Goal: Task Accomplishment & Management: Use online tool/utility

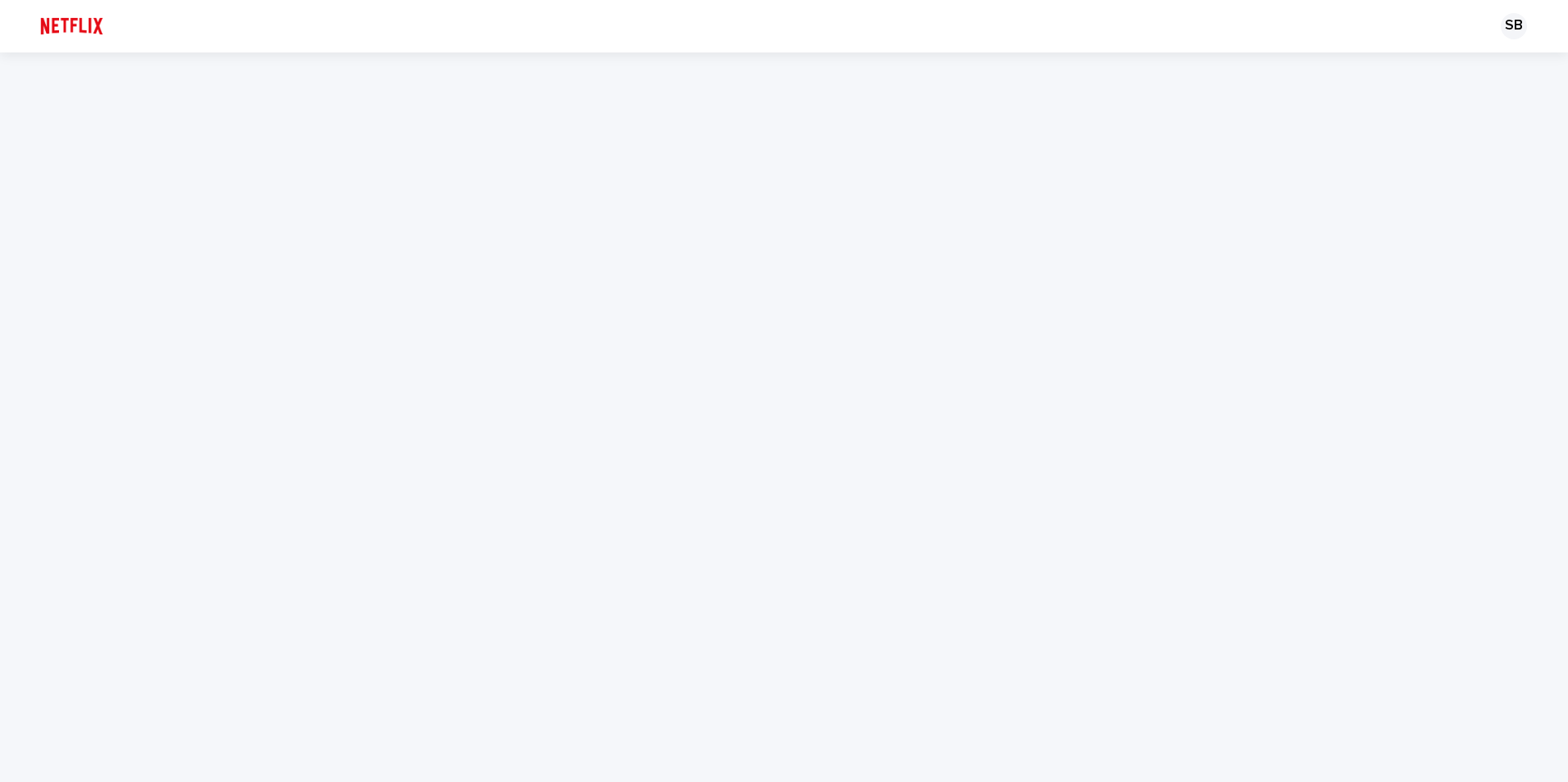
click at [87, 14] on img at bounding box center [72, 26] width 78 height 33
click at [50, 22] on img at bounding box center [72, 26] width 78 height 33
click at [88, 21] on img at bounding box center [72, 26] width 78 height 33
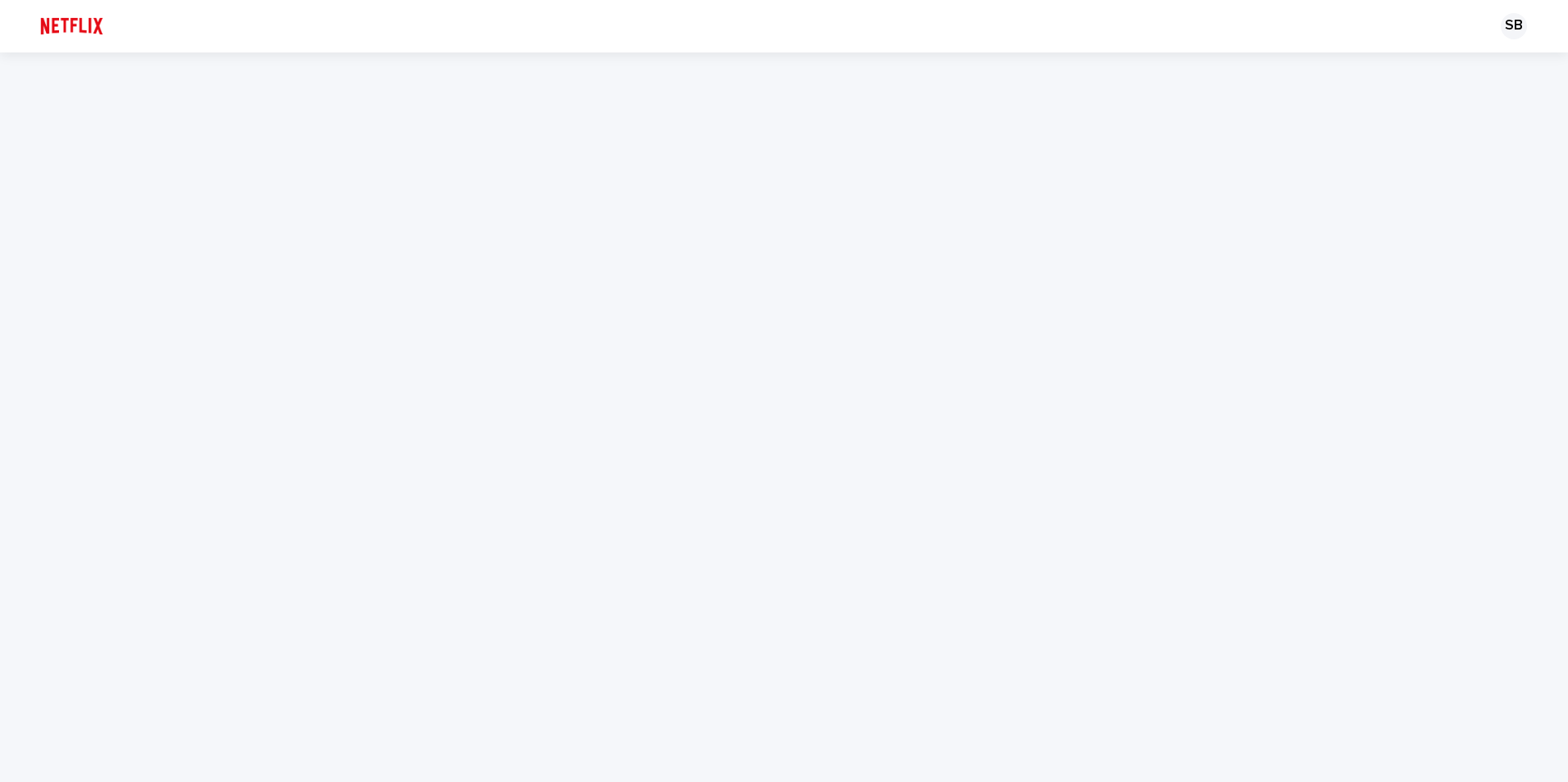
click at [88, 21] on img at bounding box center [72, 26] width 78 height 33
click at [319, 187] on div at bounding box center [784, 418] width 1568 height 730
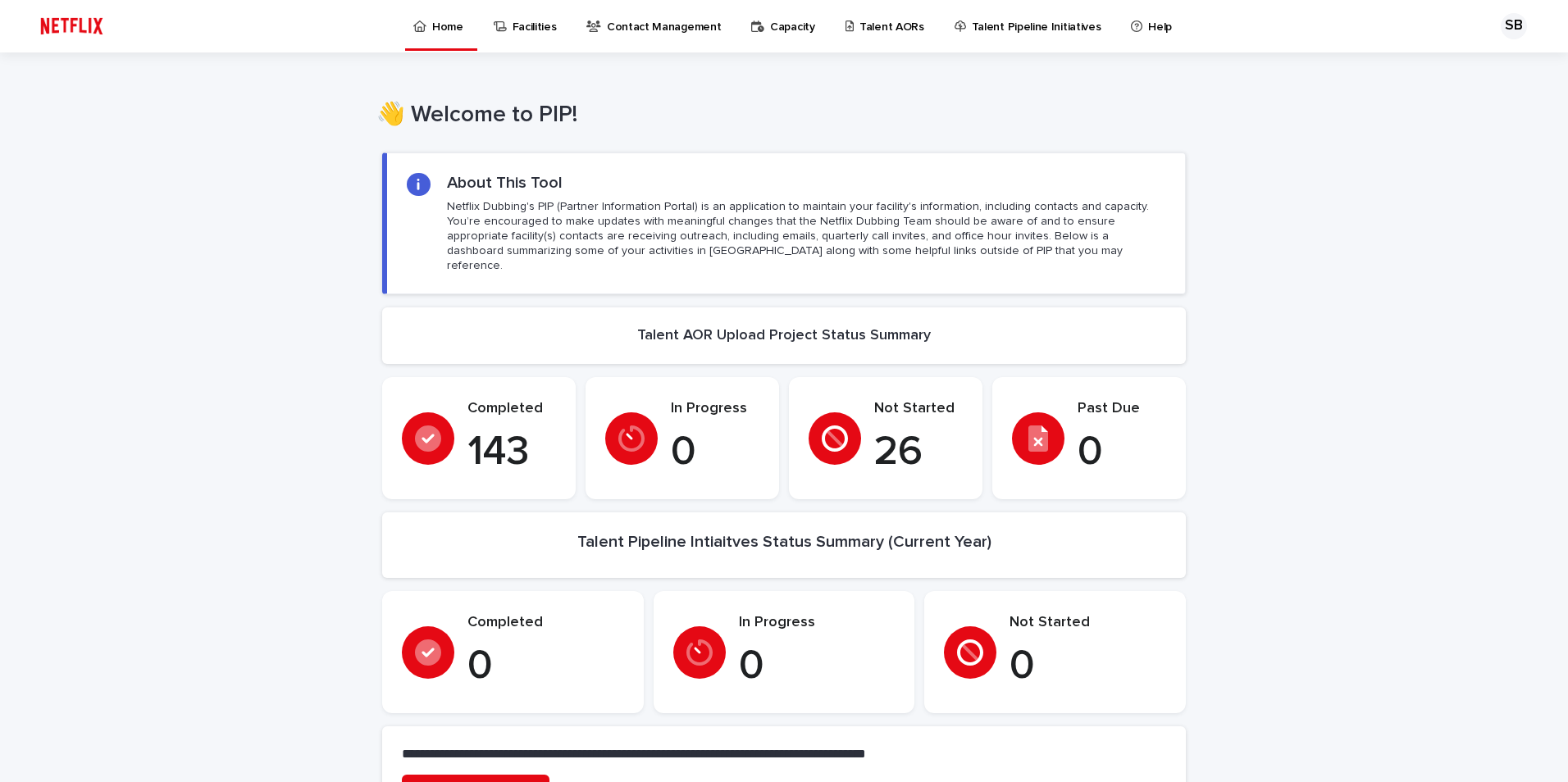
click at [860, 24] on p "Talent AORs" at bounding box center [892, 17] width 64 height 35
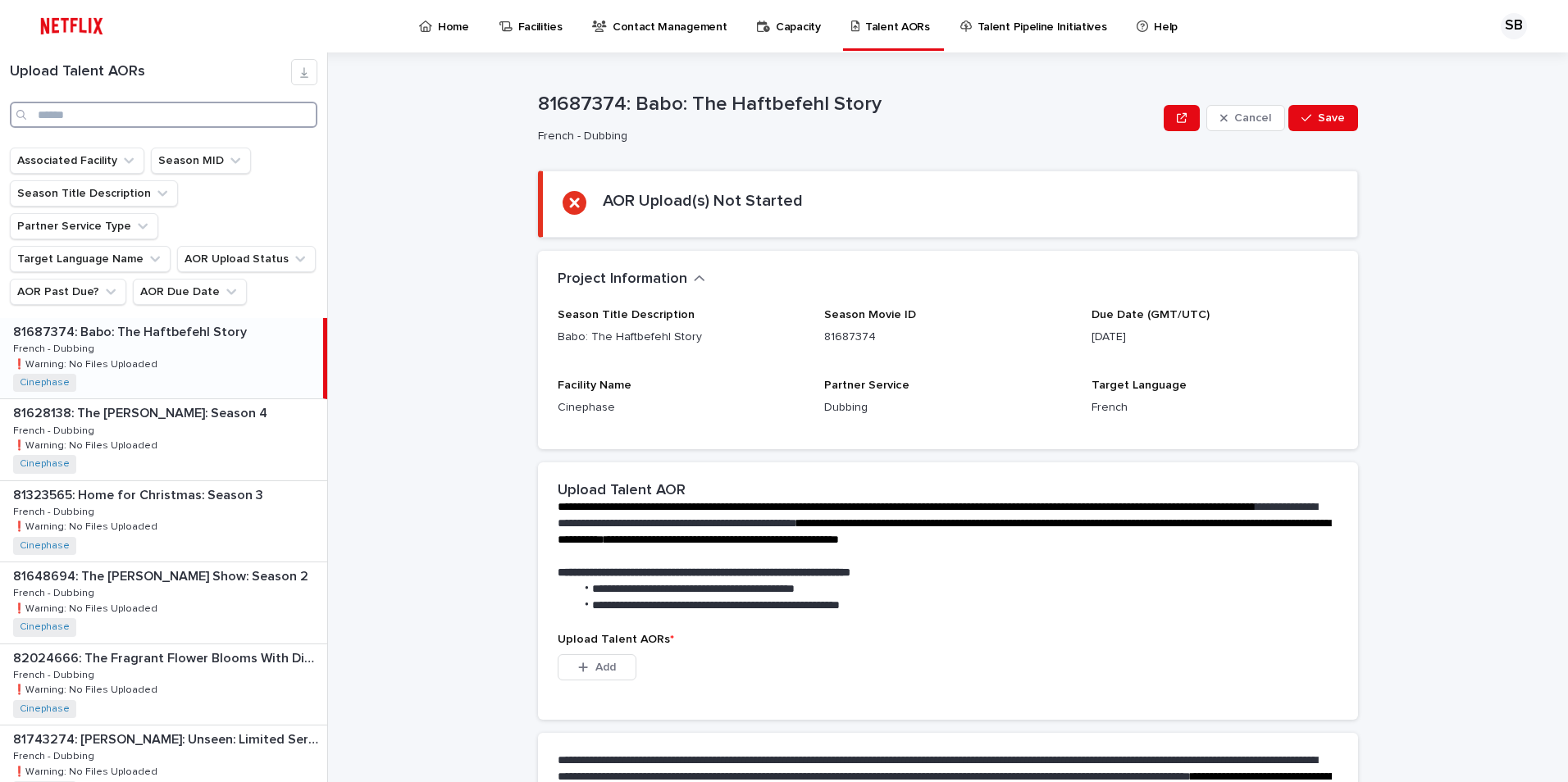
click at [202, 125] on input "Search" at bounding box center [163, 115] width 307 height 26
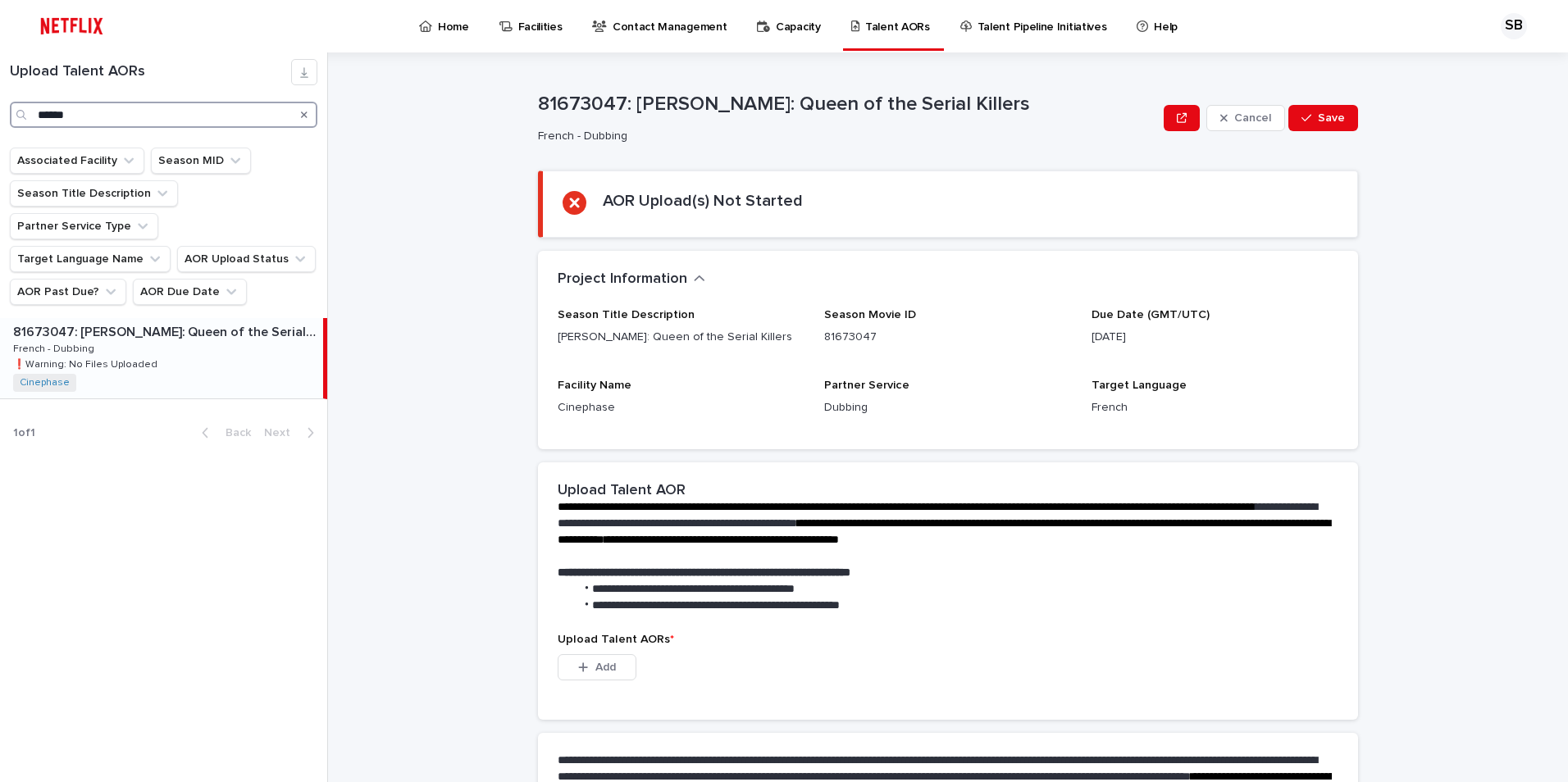
type input "******"
click at [158, 321] on p "81673047: [PERSON_NAME]: Queen of the Serial Killers" at bounding box center [166, 330] width 306 height 19
drag, startPoint x: 720, startPoint y: 337, endPoint x: 552, endPoint y: 339, distance: 168.0
click at [557, 339] on p "[PERSON_NAME]: Queen of the Serial Killers" at bounding box center [680, 337] width 247 height 17
click at [1115, 375] on div "Season Title Description [PERSON_NAME]: Queen of the Serial Killers Season Movi…" at bounding box center [947, 368] width 780 height 121
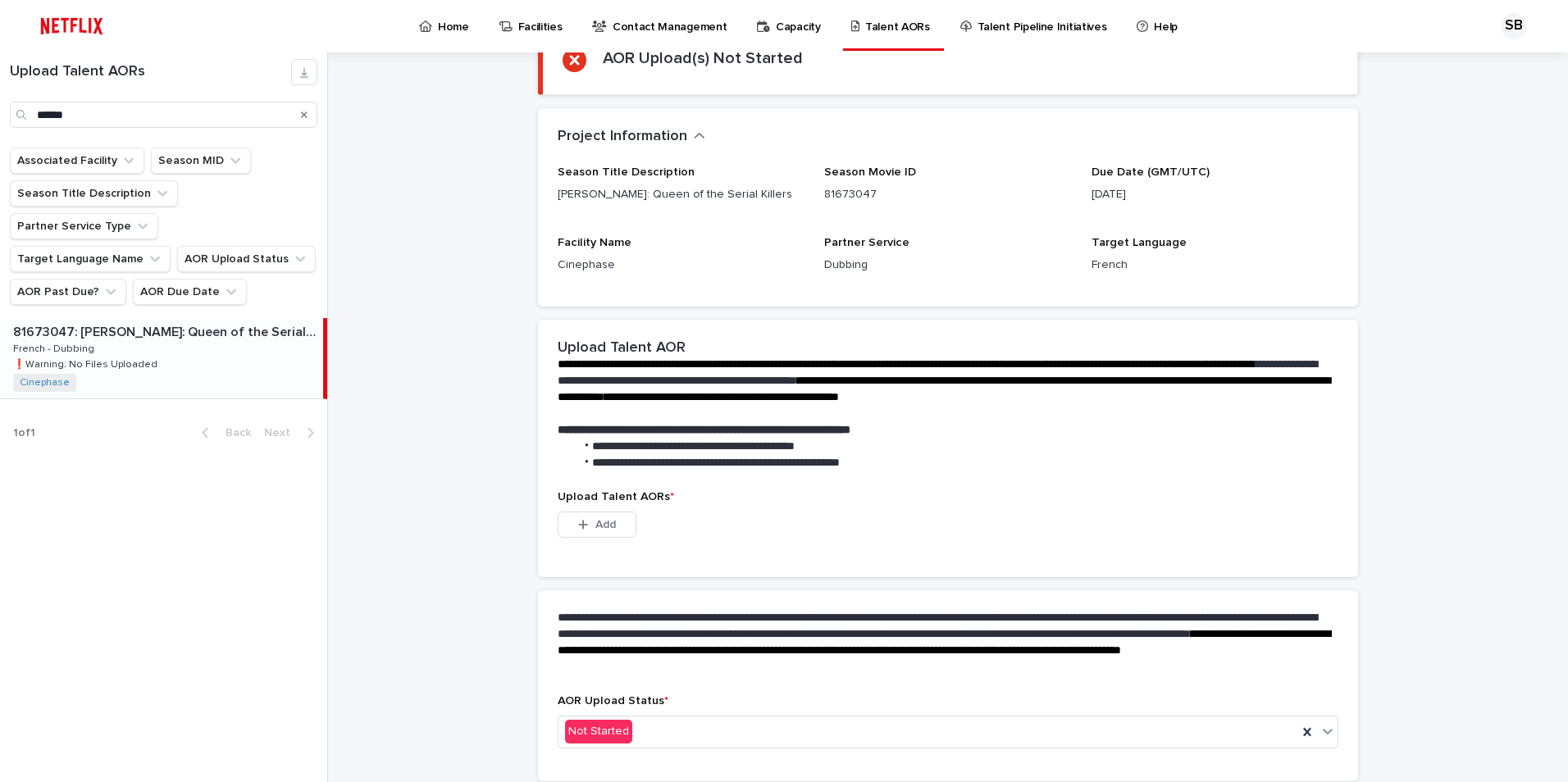
scroll to position [201, 0]
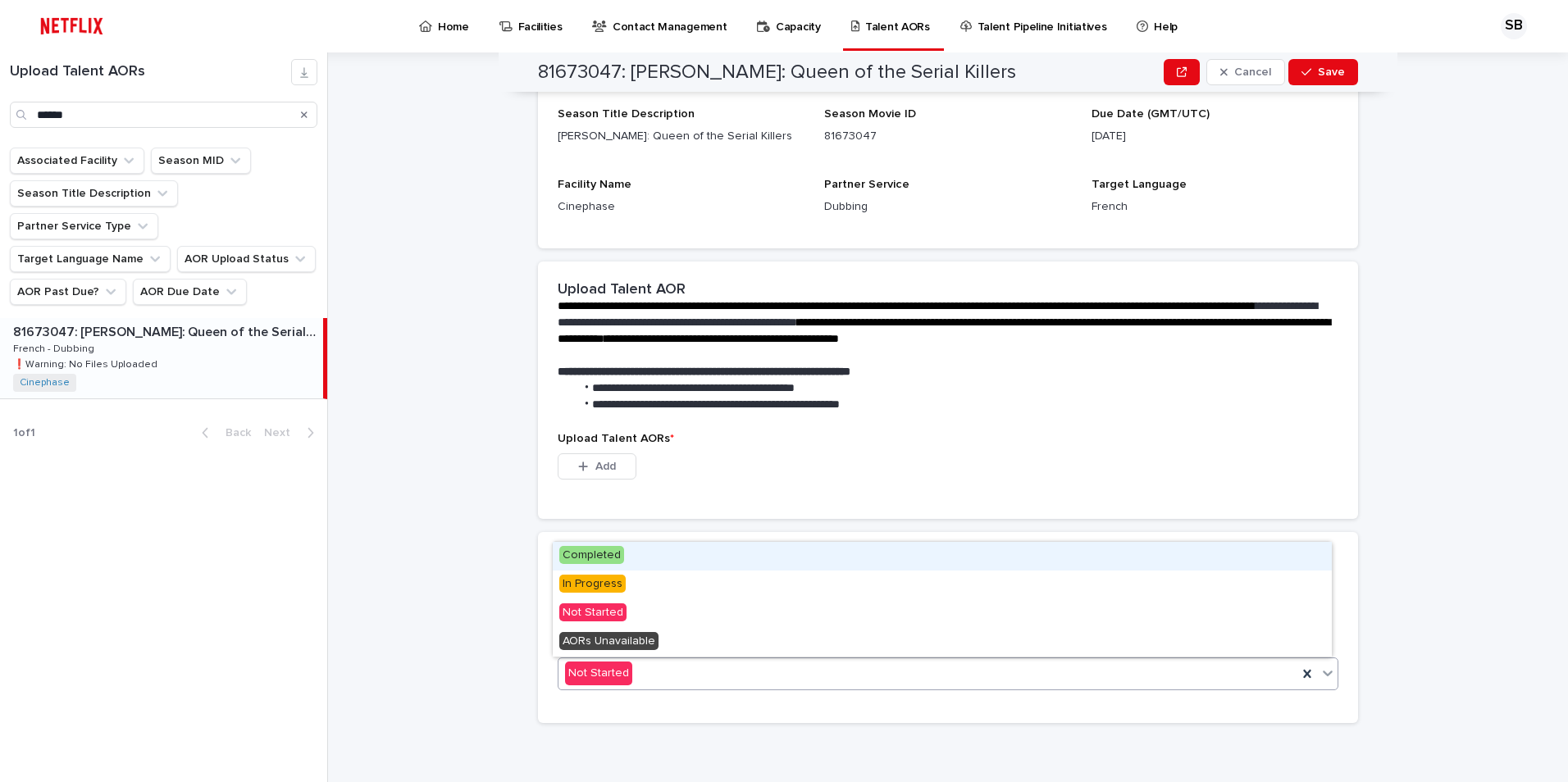
click at [799, 672] on div "Not Started" at bounding box center [927, 673] width 739 height 27
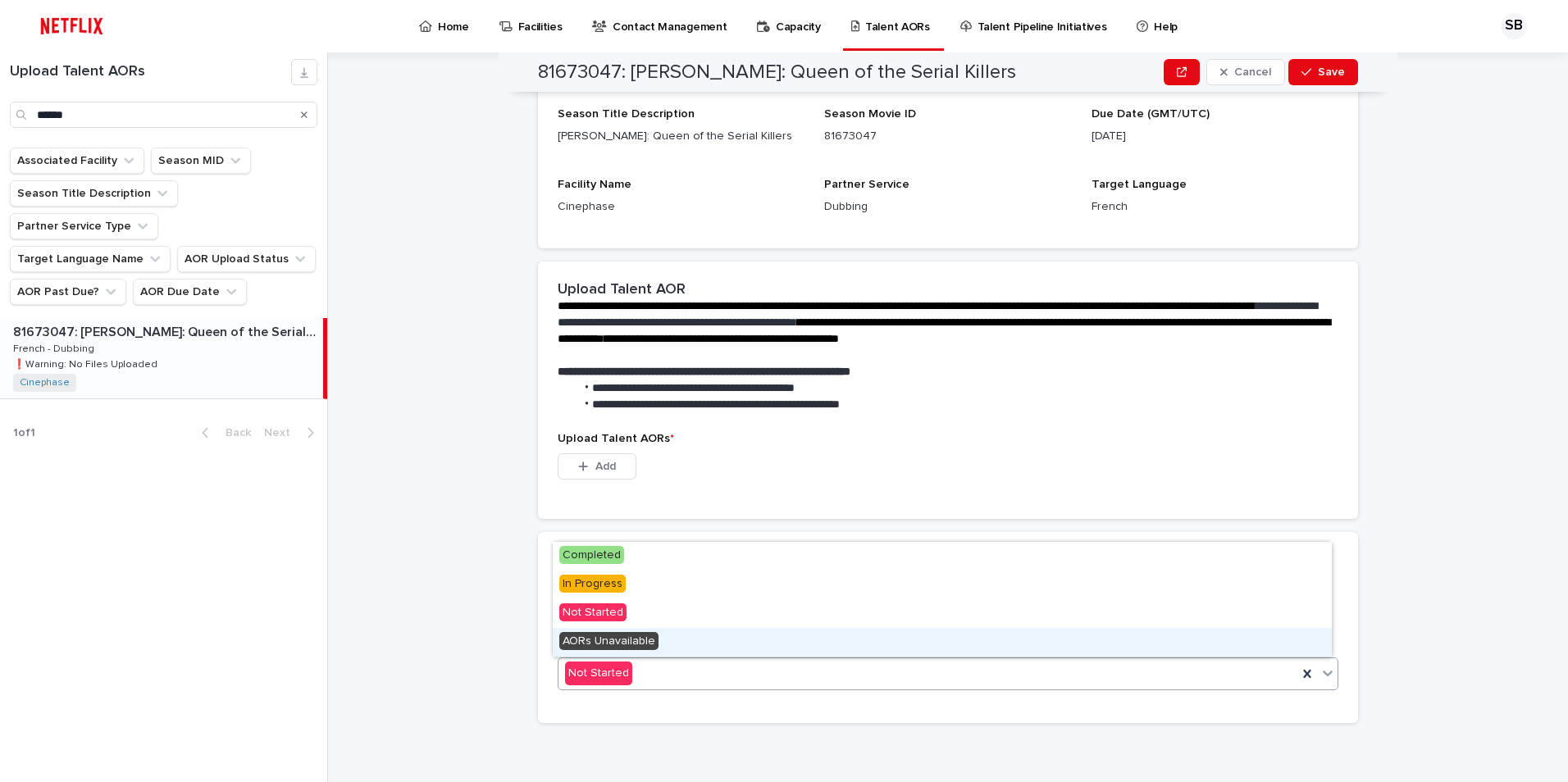
drag, startPoint x: 617, startPoint y: 592, endPoint x: 632, endPoint y: 639, distance: 49.3
click at [632, 639] on span "AORs Unavailable" at bounding box center [609, 642] width 99 height 18
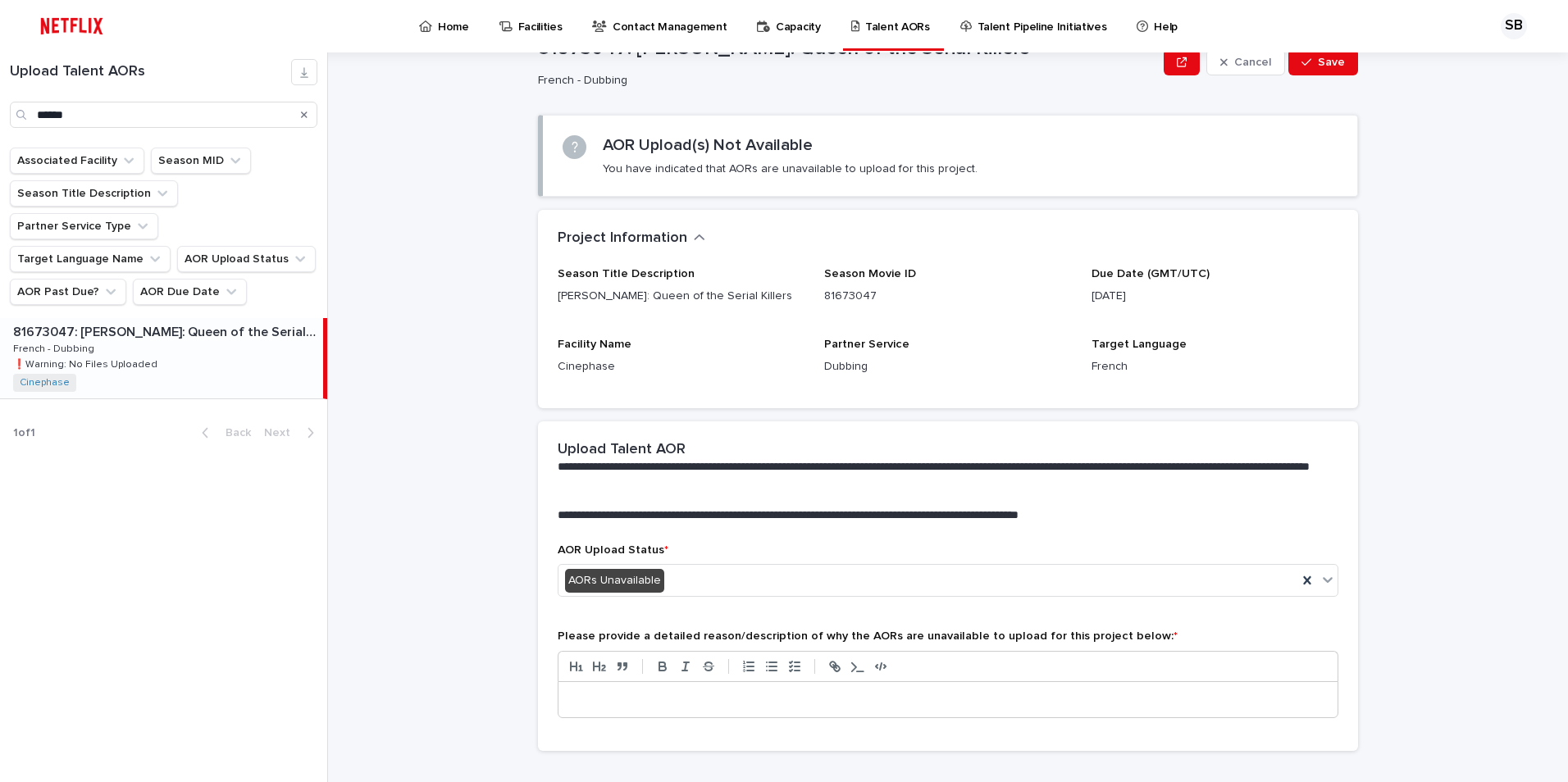
scroll to position [84, 0]
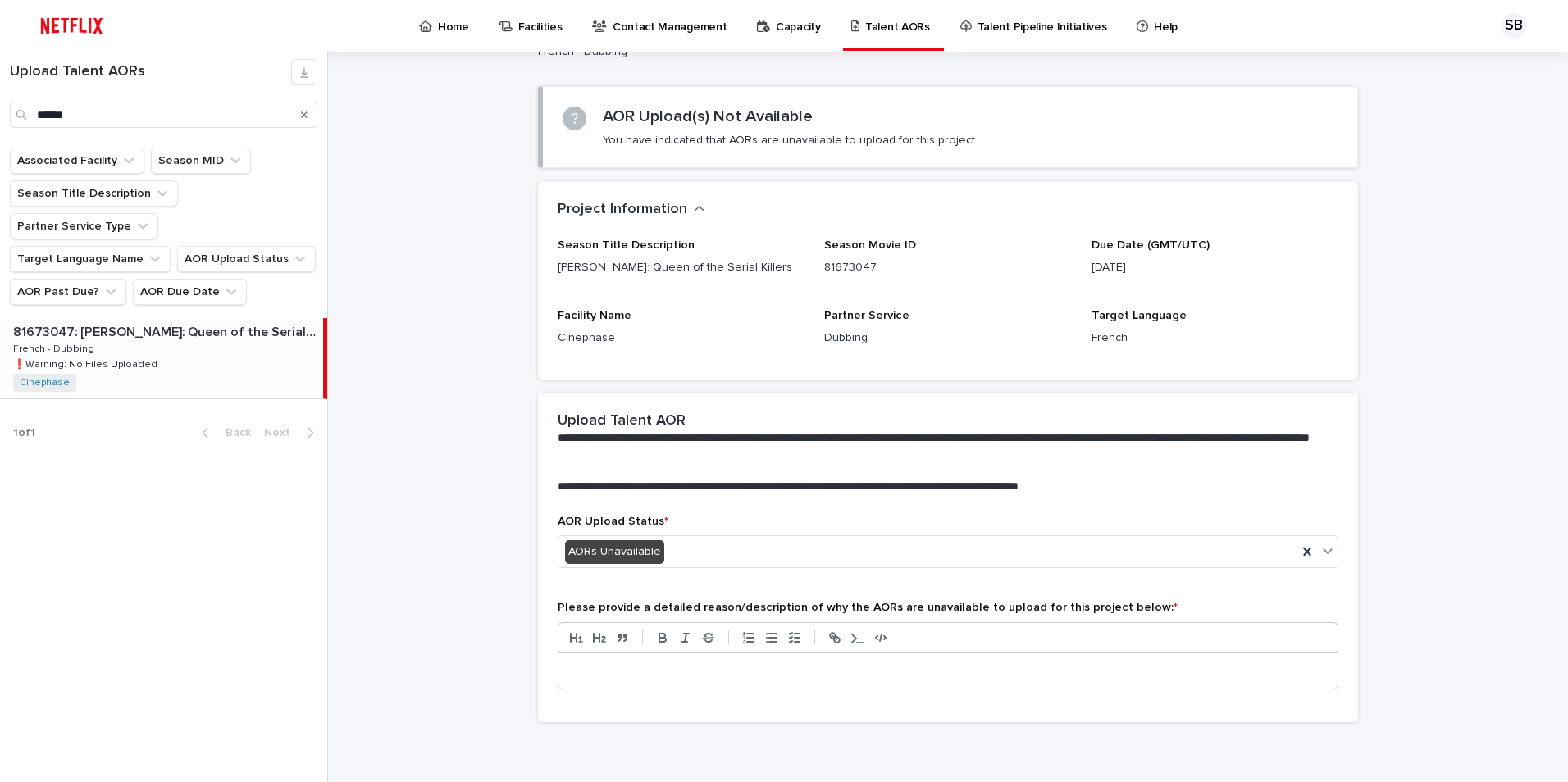
click at [680, 682] on div at bounding box center [947, 672] width 779 height 36
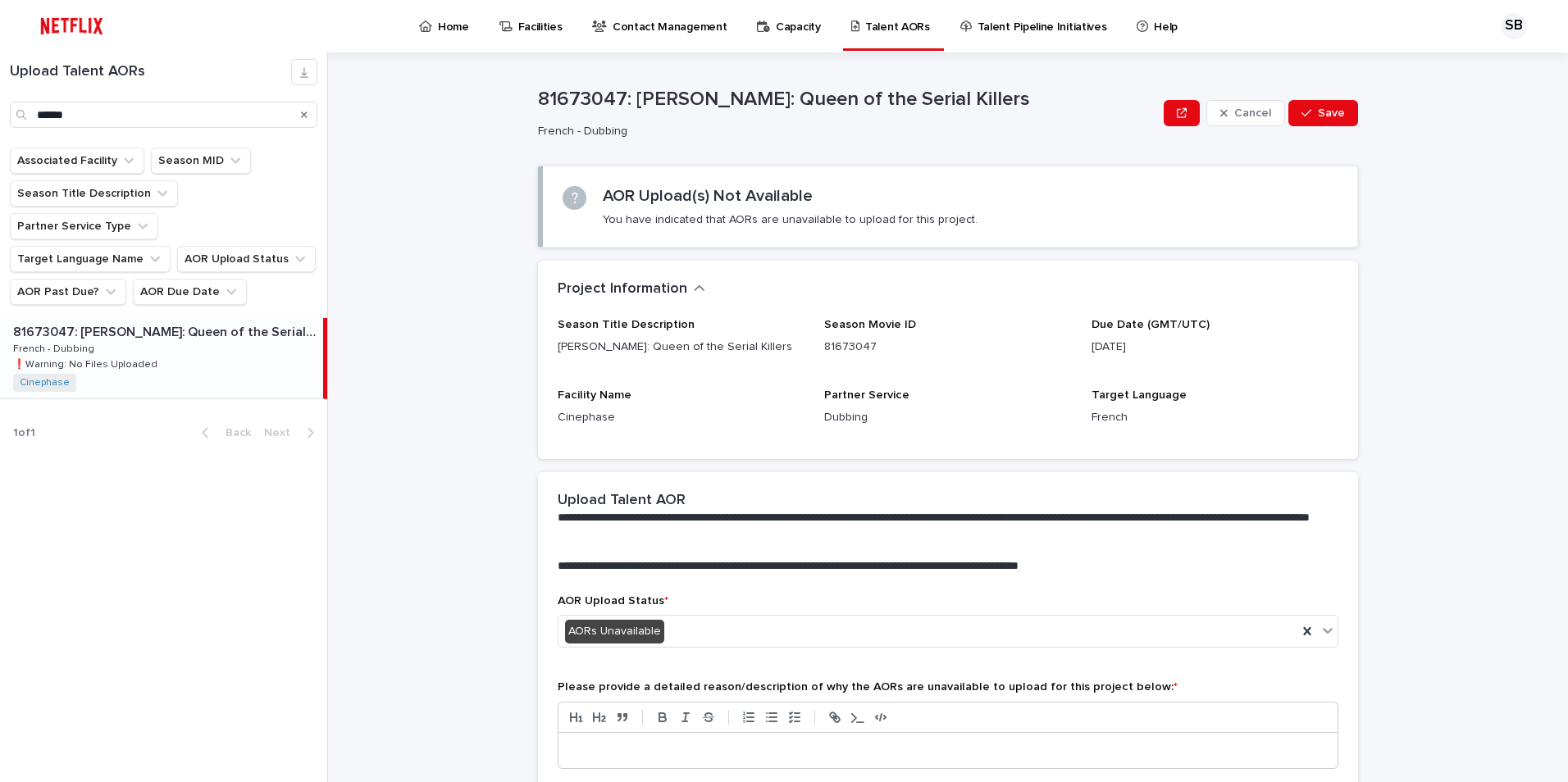
scroll to position [0, 0]
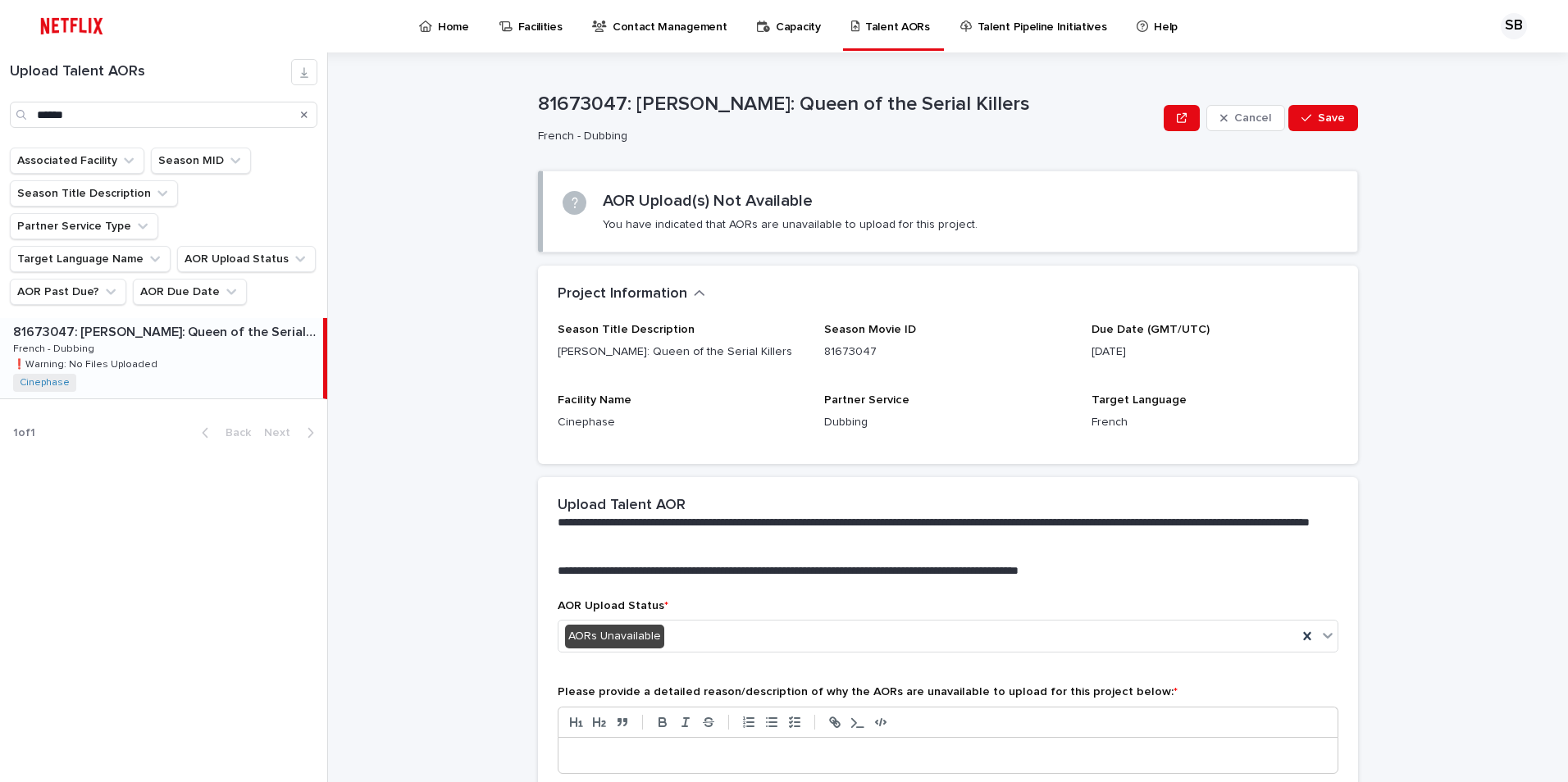
click at [676, 372] on div "Season Title Description [PERSON_NAME]: Queen of the Serial Killers" at bounding box center [680, 348] width 247 height 51
click at [564, 353] on p "[PERSON_NAME]: Queen of the Serial Killers" at bounding box center [680, 352] width 247 height 17
copy p "[PERSON_NAME]: Queen of the Serial Killers"
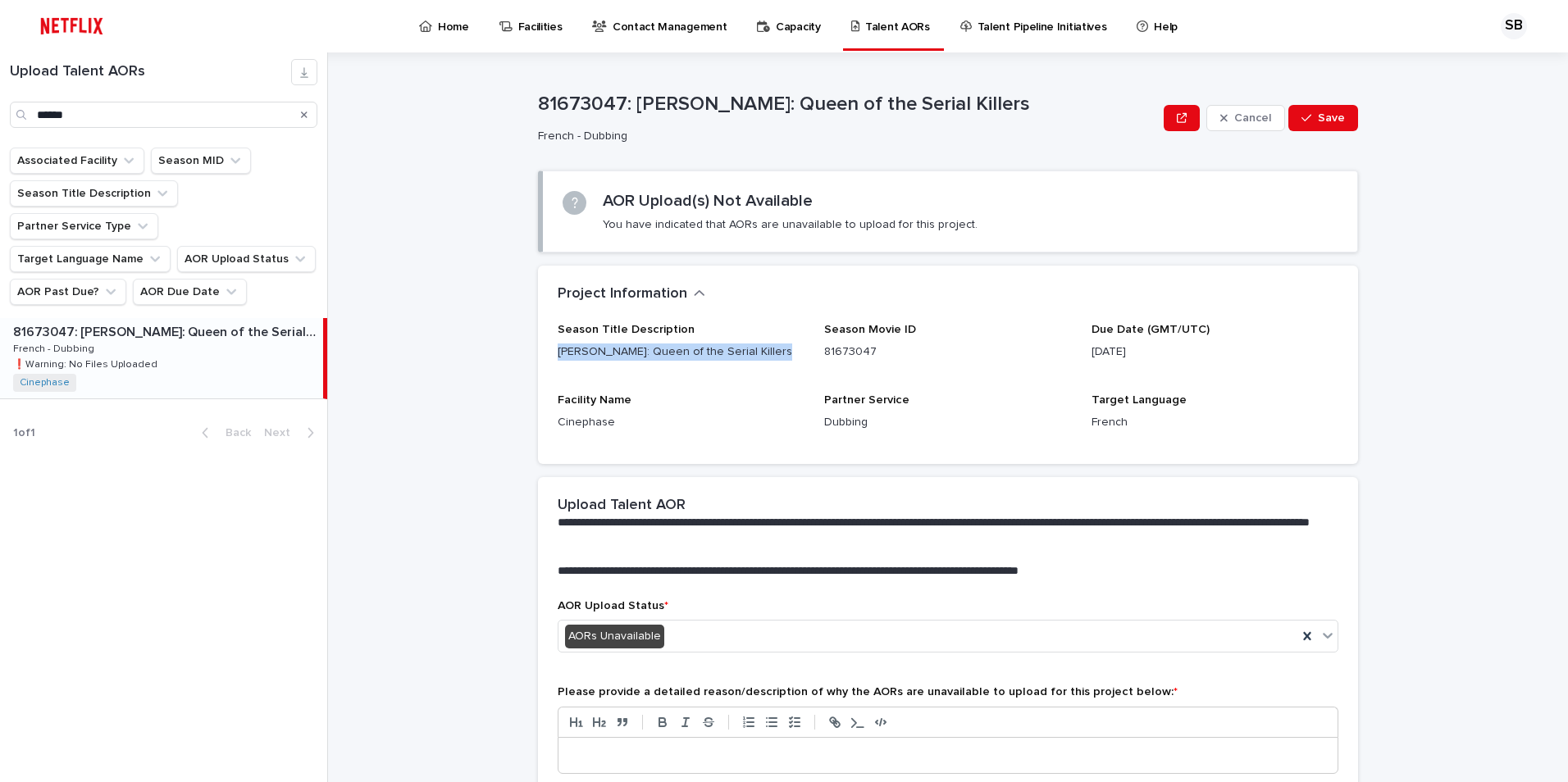
click at [1300, 110] on button "Save" at bounding box center [1323, 118] width 69 height 26
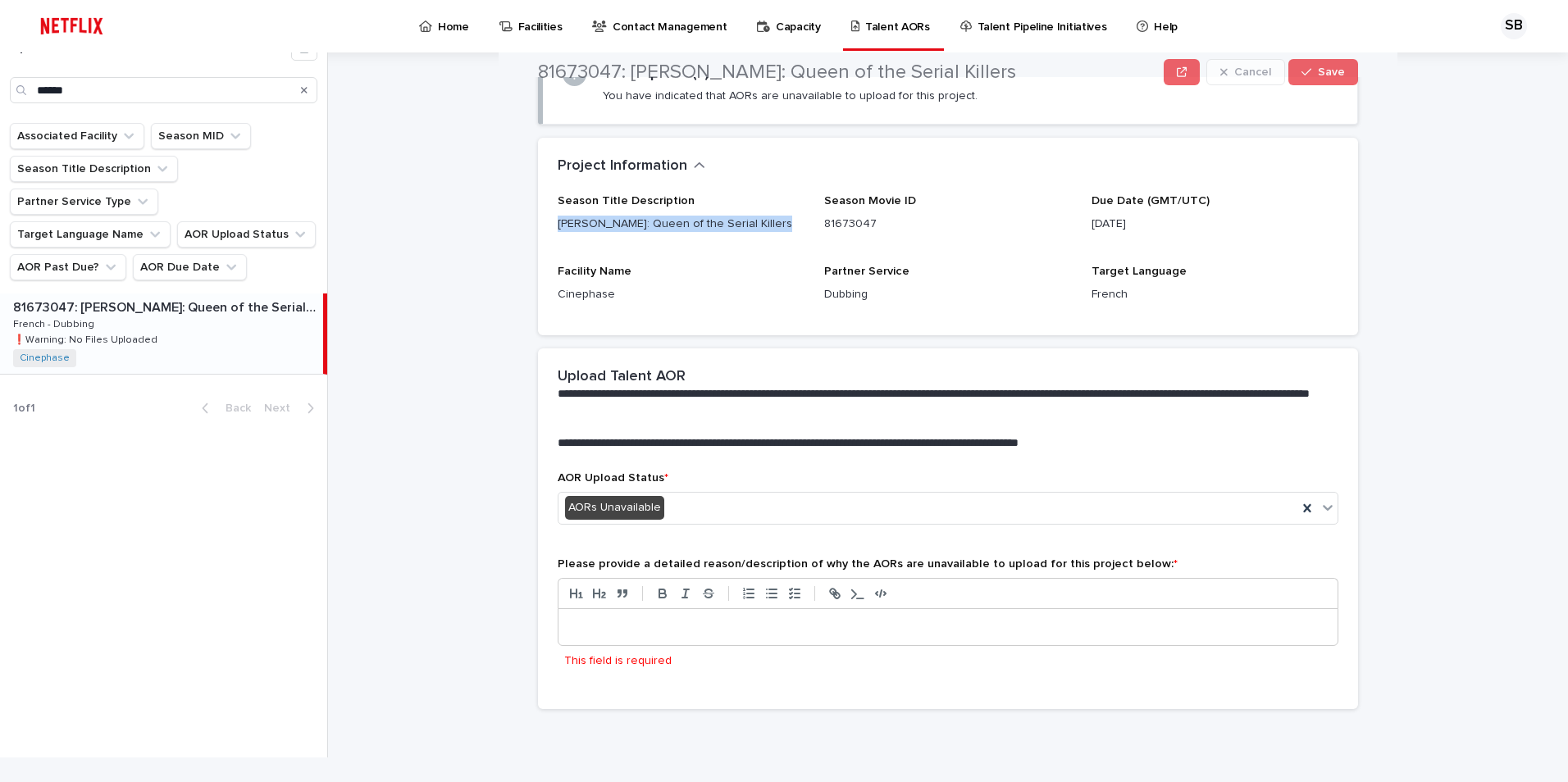
scroll to position [128, 0]
